Goal: Transaction & Acquisition: Download file/media

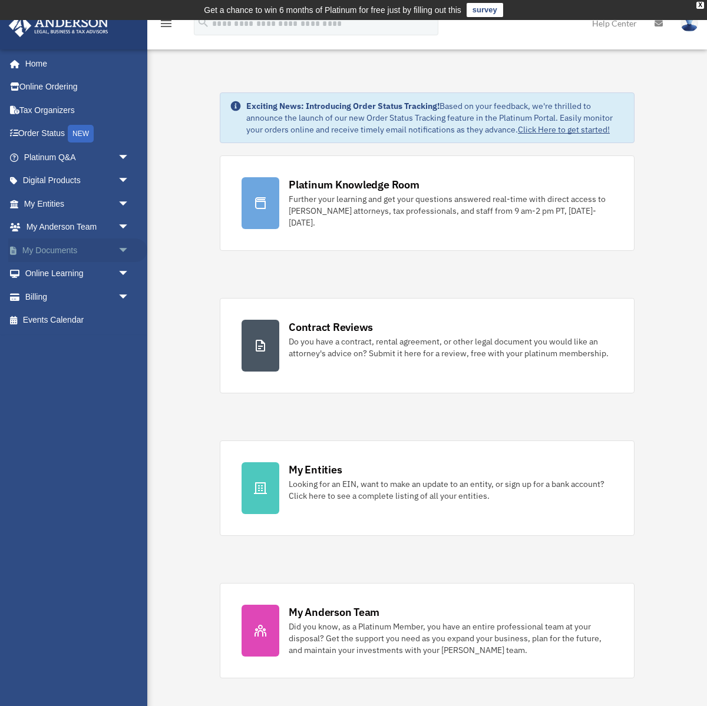
click at [64, 253] on link "My Documents arrow_drop_down" at bounding box center [77, 250] width 139 height 24
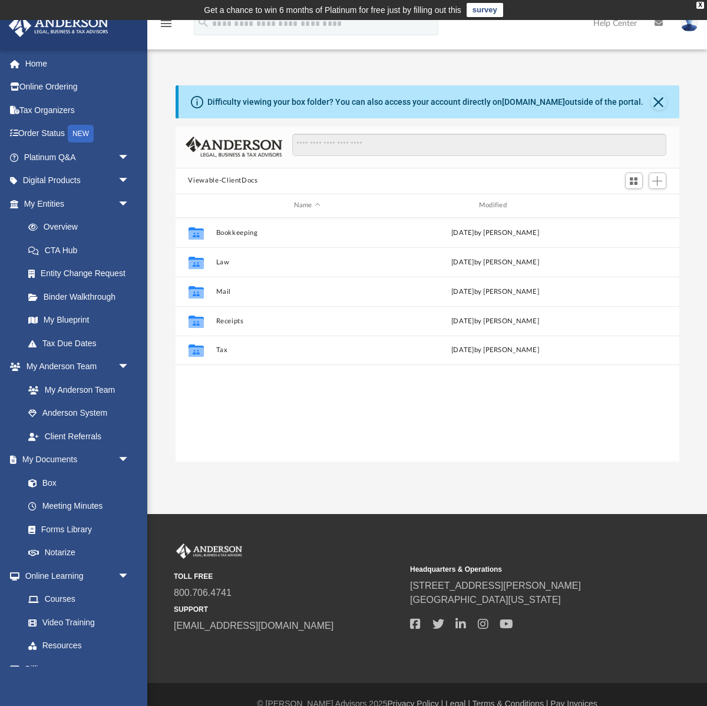
scroll to position [267, 503]
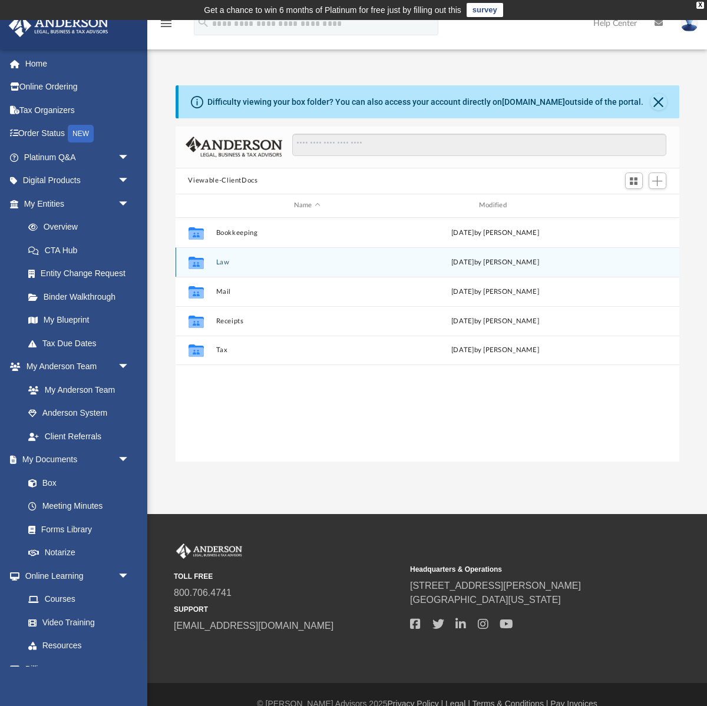
click at [222, 266] on div "Collaborated Folder Law [DATE] by [PERSON_NAME]" at bounding box center [426, 261] width 503 height 29
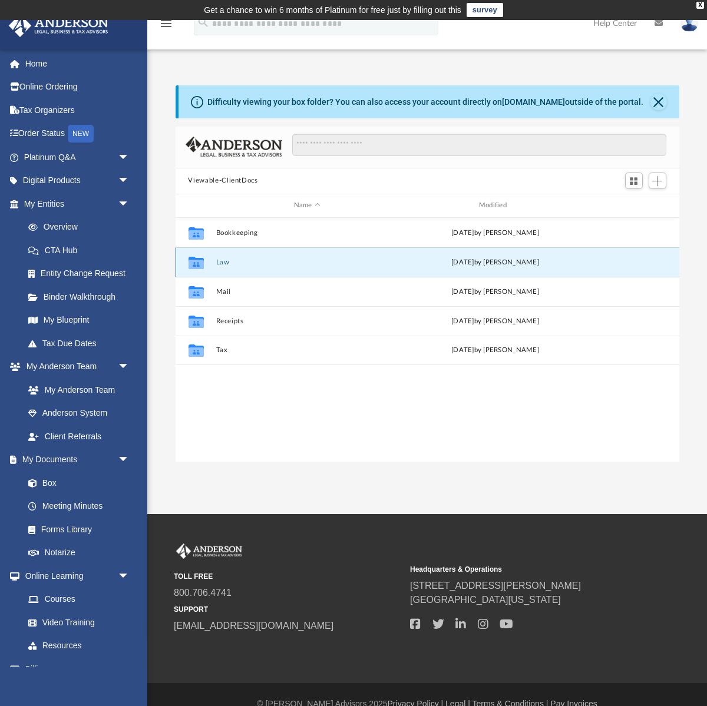
click at [224, 260] on button "Law" at bounding box center [307, 262] width 183 height 8
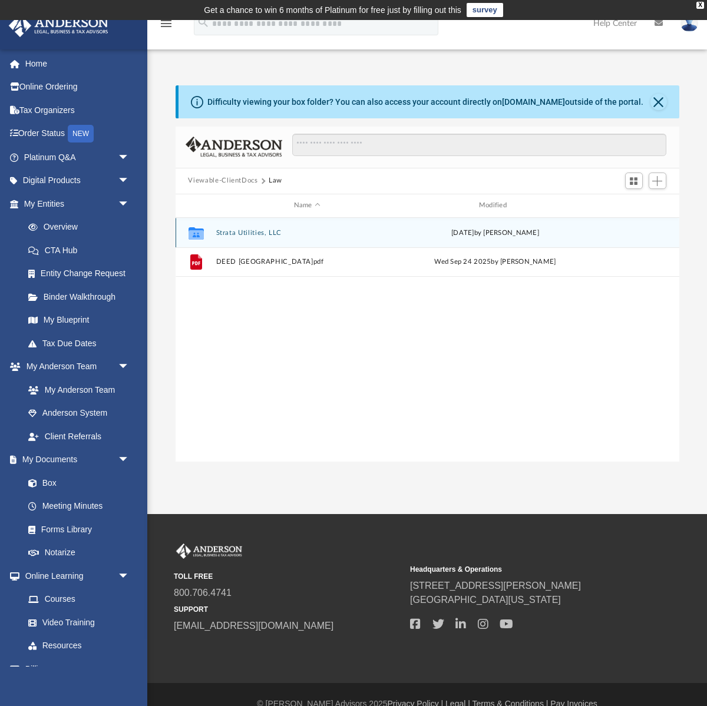
click at [234, 234] on button "Strata Utilities, LLC" at bounding box center [307, 232] width 183 height 8
click at [234, 232] on button "Initial Docs" at bounding box center [307, 232] width 183 height 8
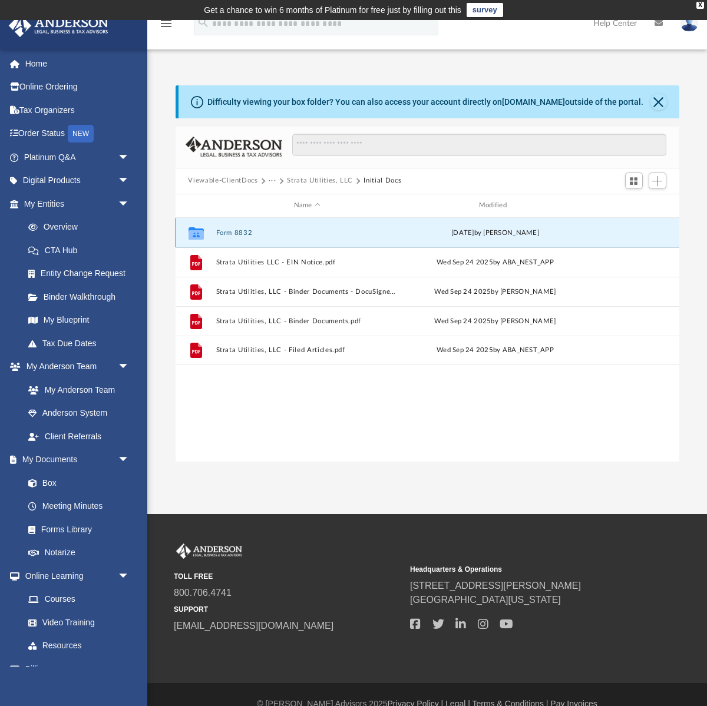
click at [234, 232] on button "Form 8832" at bounding box center [307, 232] width 183 height 8
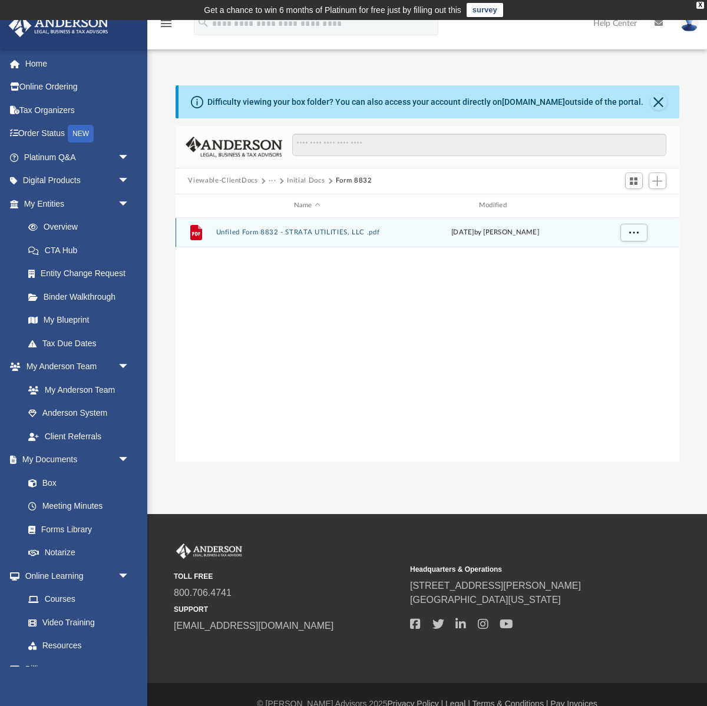
click at [234, 232] on button "Unfiled Form 8832 - STRATA UTILITIES, LLC .pdf" at bounding box center [307, 232] width 183 height 8
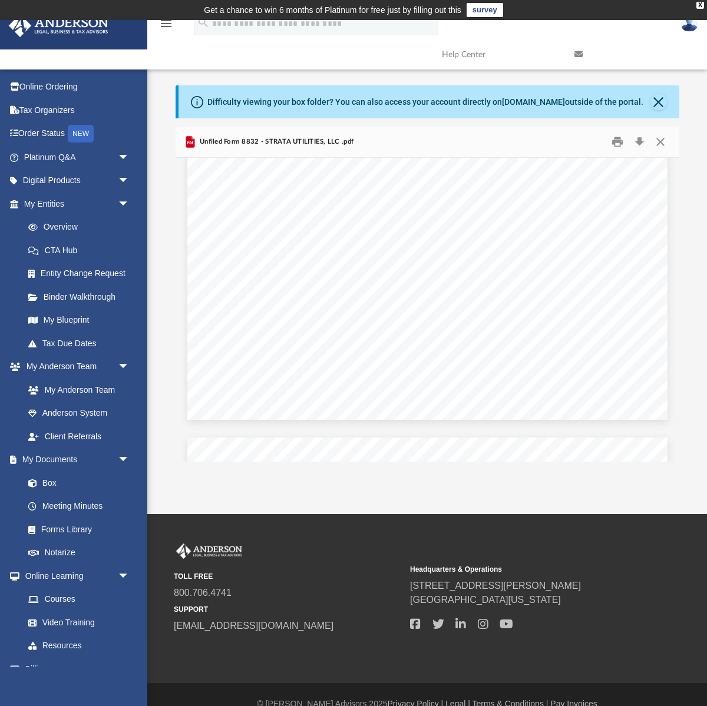
scroll to position [0, 0]
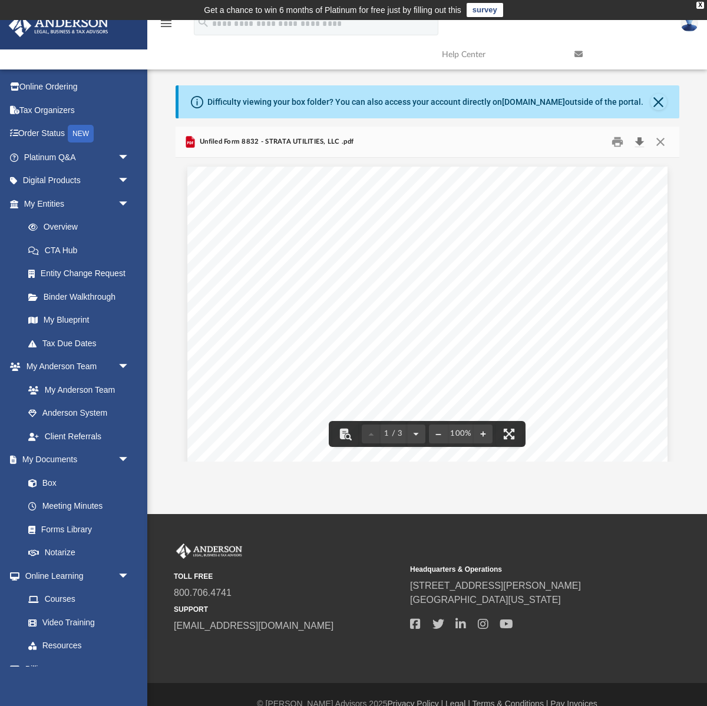
click at [642, 140] on button "Download" at bounding box center [639, 141] width 21 height 18
